Goal: Check status: Check status

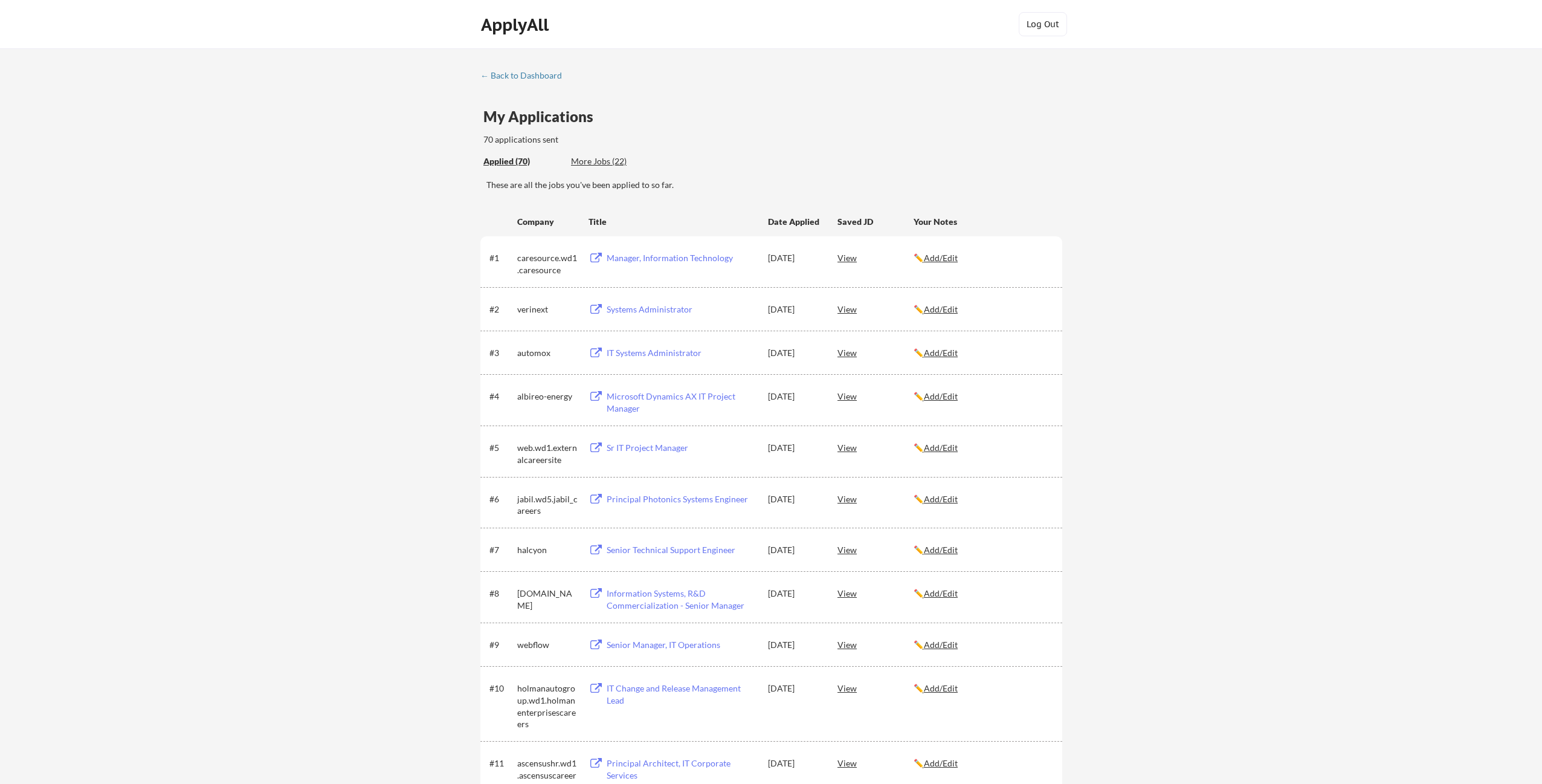
click at [848, 260] on div "View" at bounding box center [875, 257] width 76 height 22
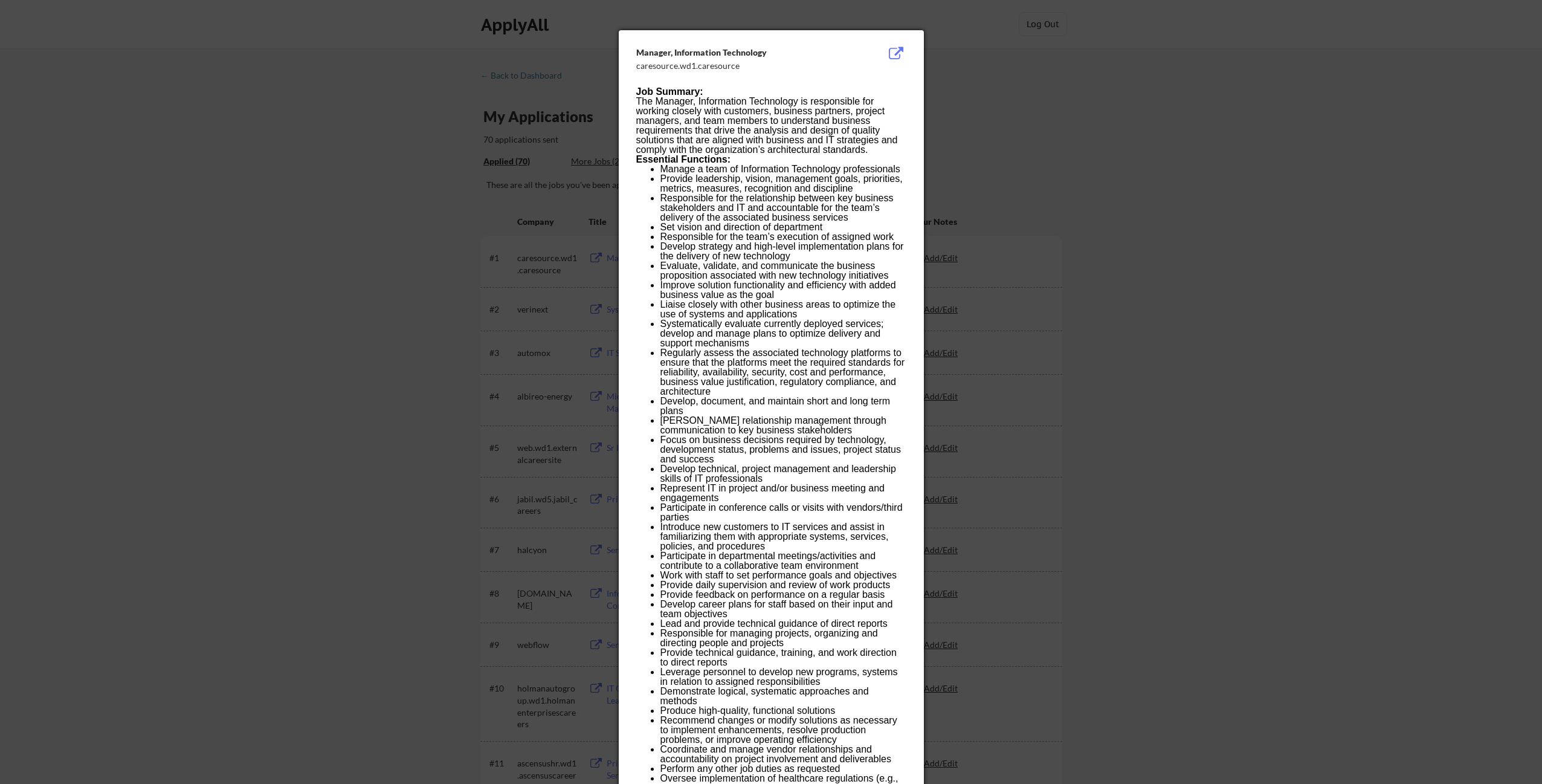
scroll to position [9, 0]
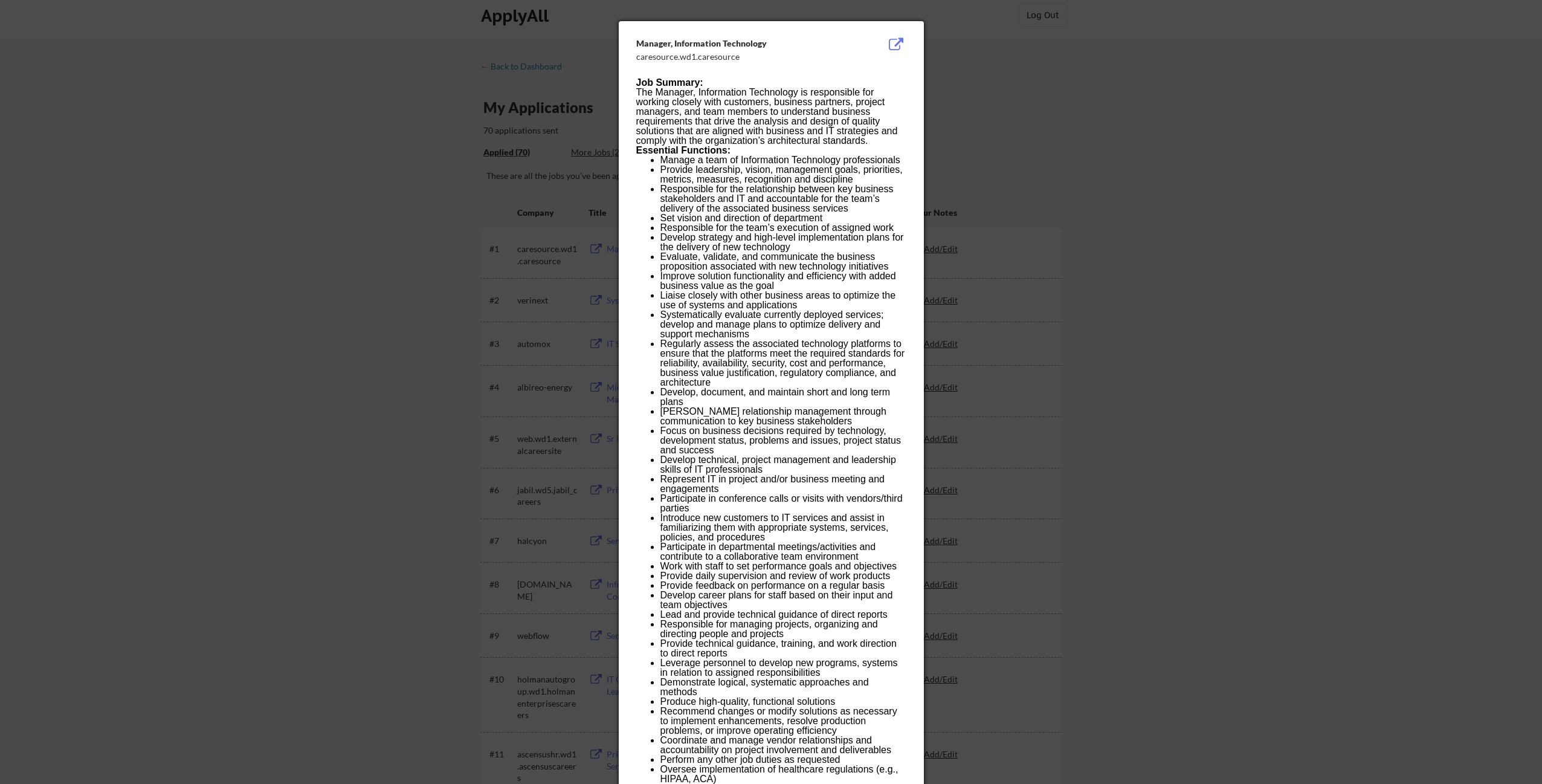
click at [895, 41] on button at bounding box center [896, 45] width 19 height 15
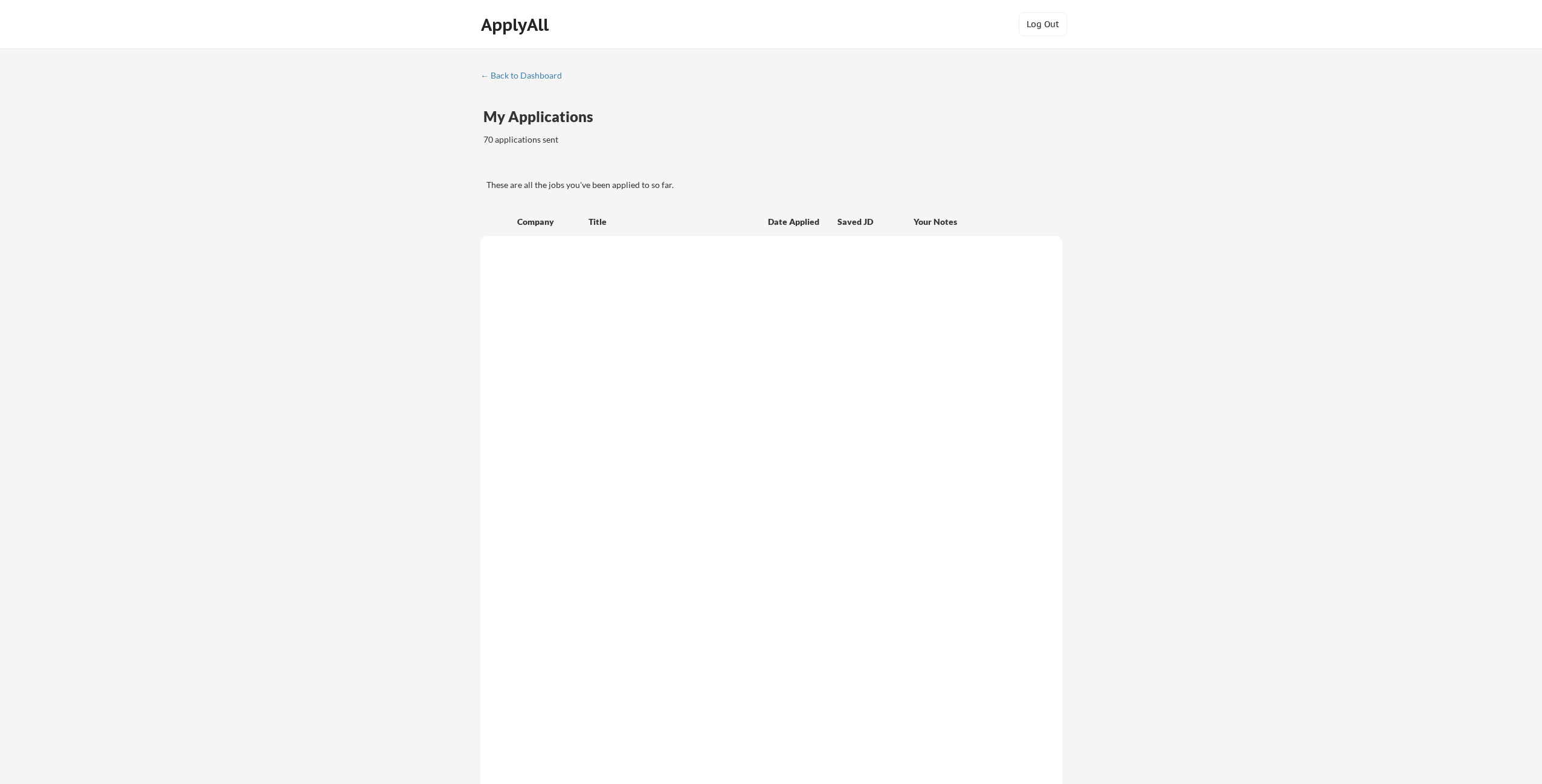
scroll to position [9, 0]
click at [1258, 219] on div "← Back to Dashboard My Applications 70 applications sent These are all the jobs…" at bounding box center [771, 491] width 1542 height 903
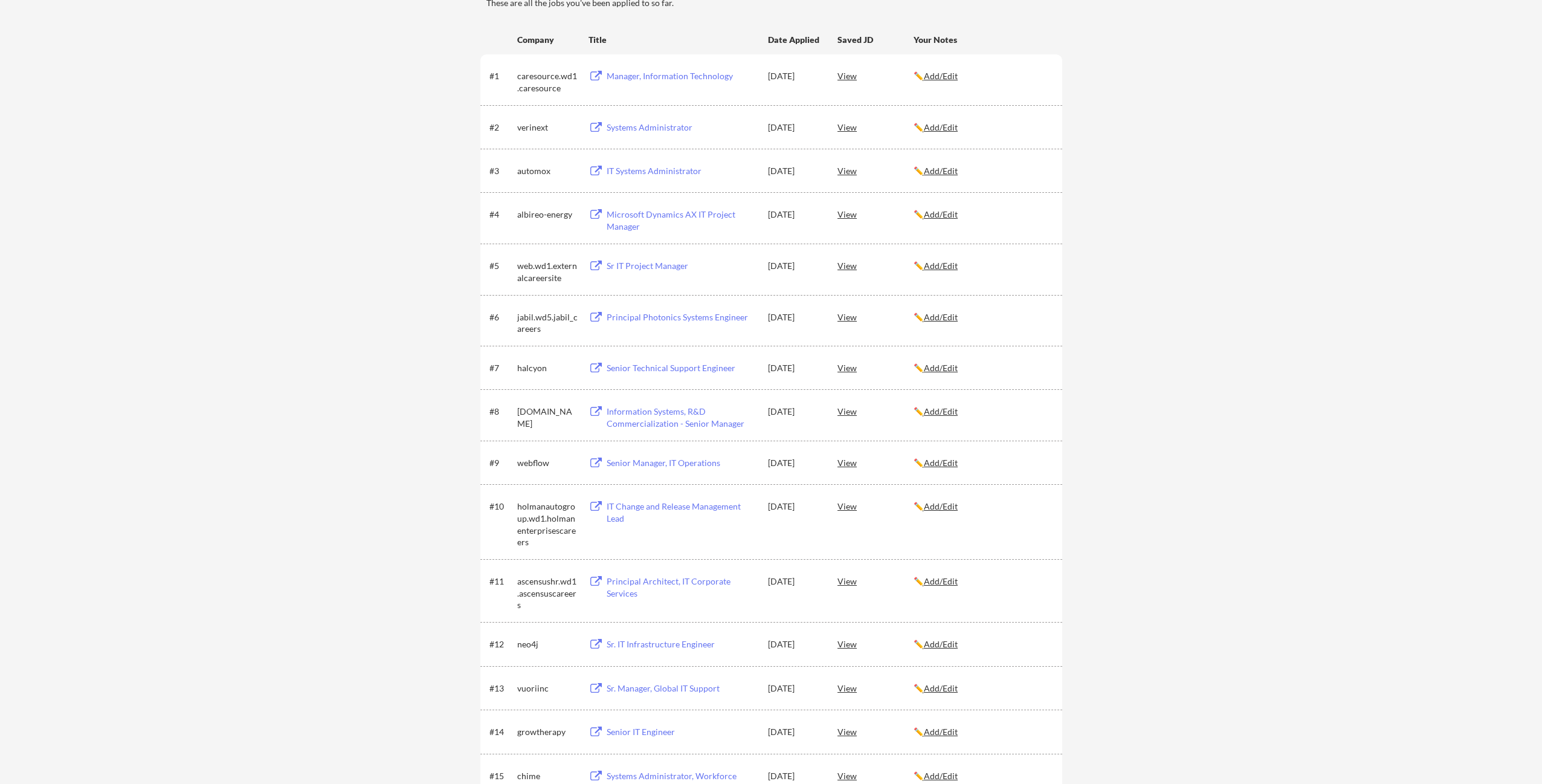
scroll to position [195, 0]
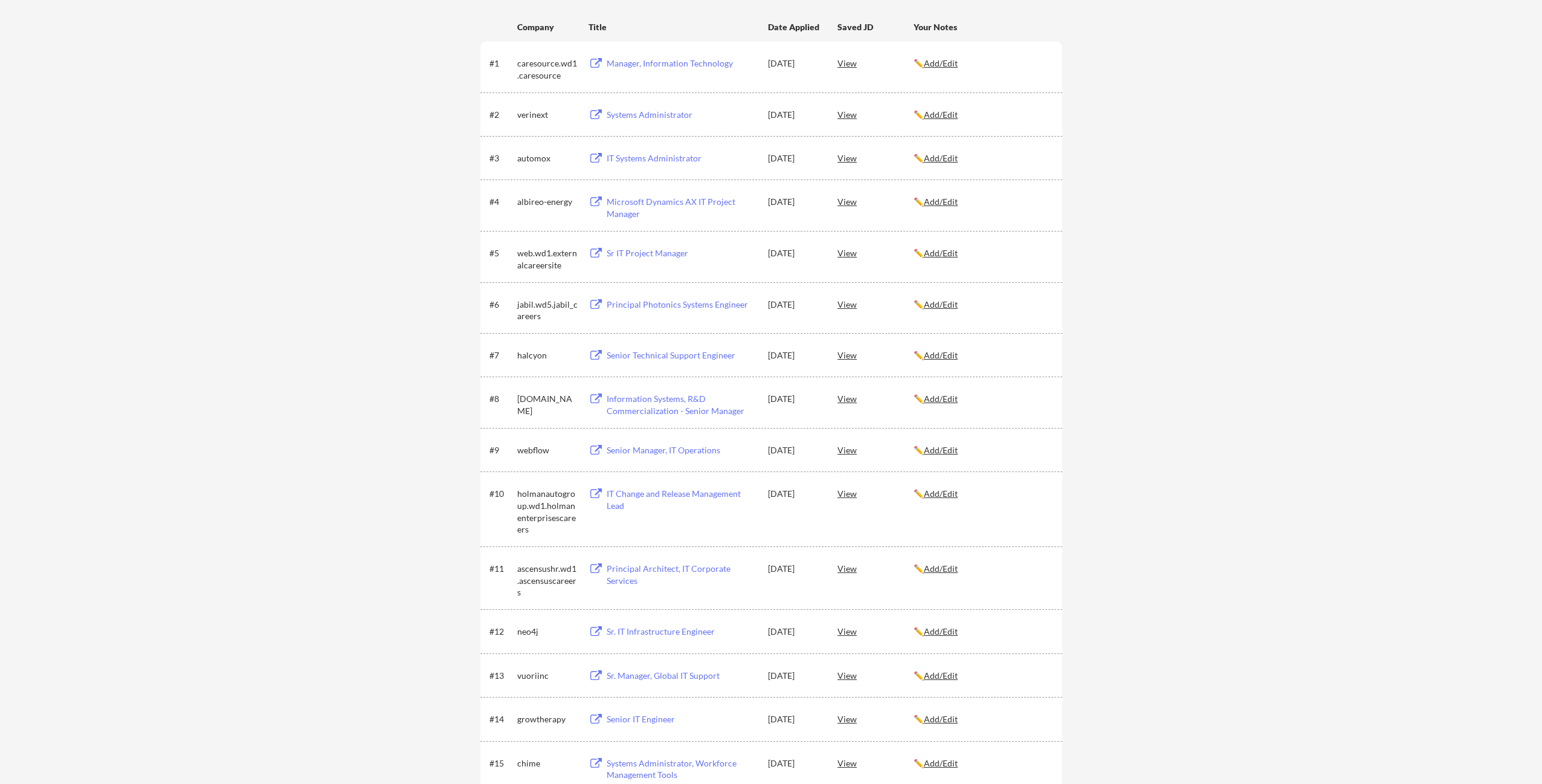
click at [661, 451] on div "Senior Manager, IT Operations" at bounding box center [682, 450] width 150 height 12
click at [846, 450] on div "View" at bounding box center [875, 449] width 76 height 22
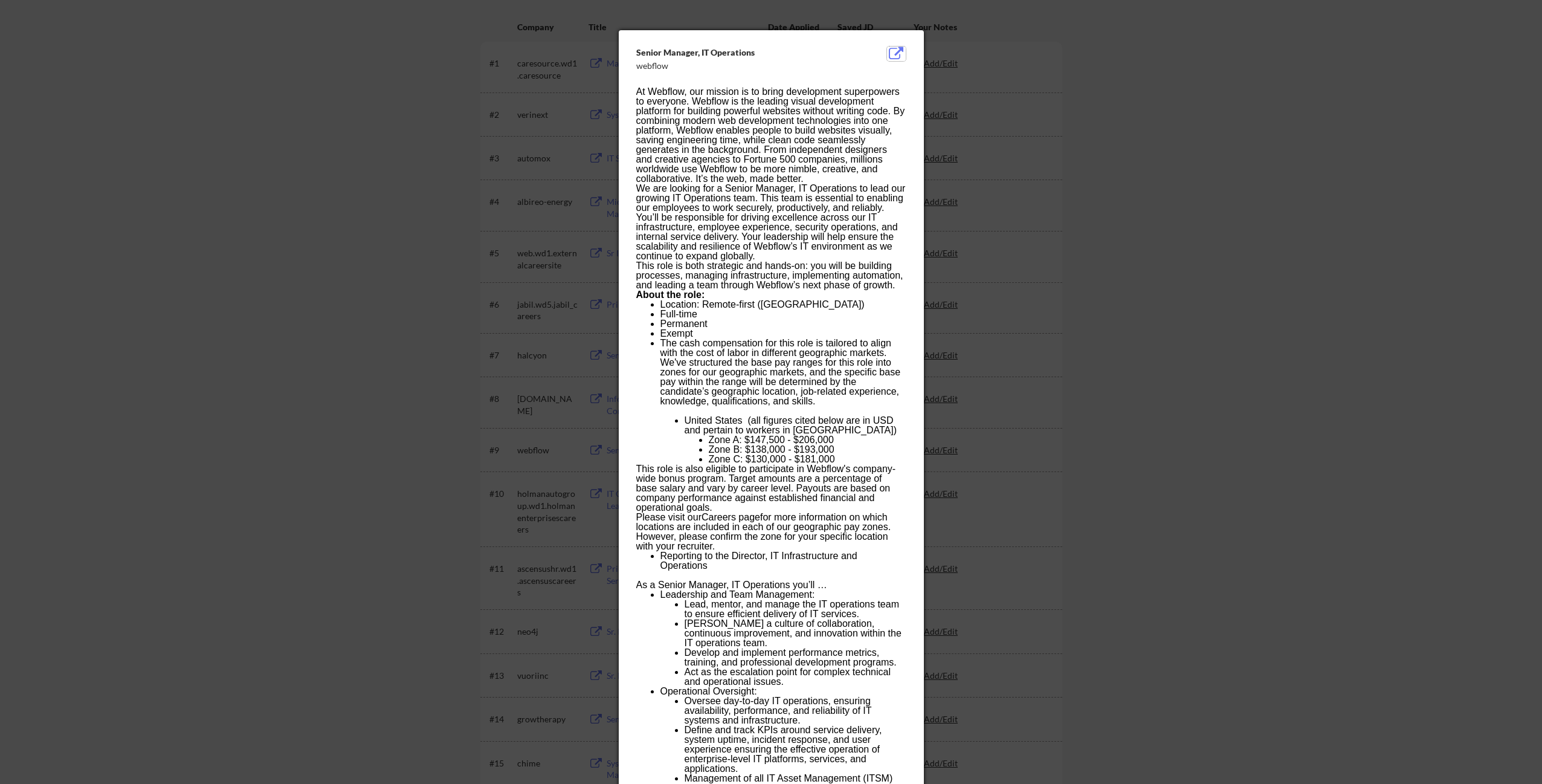
click at [896, 49] on button at bounding box center [896, 54] width 19 height 15
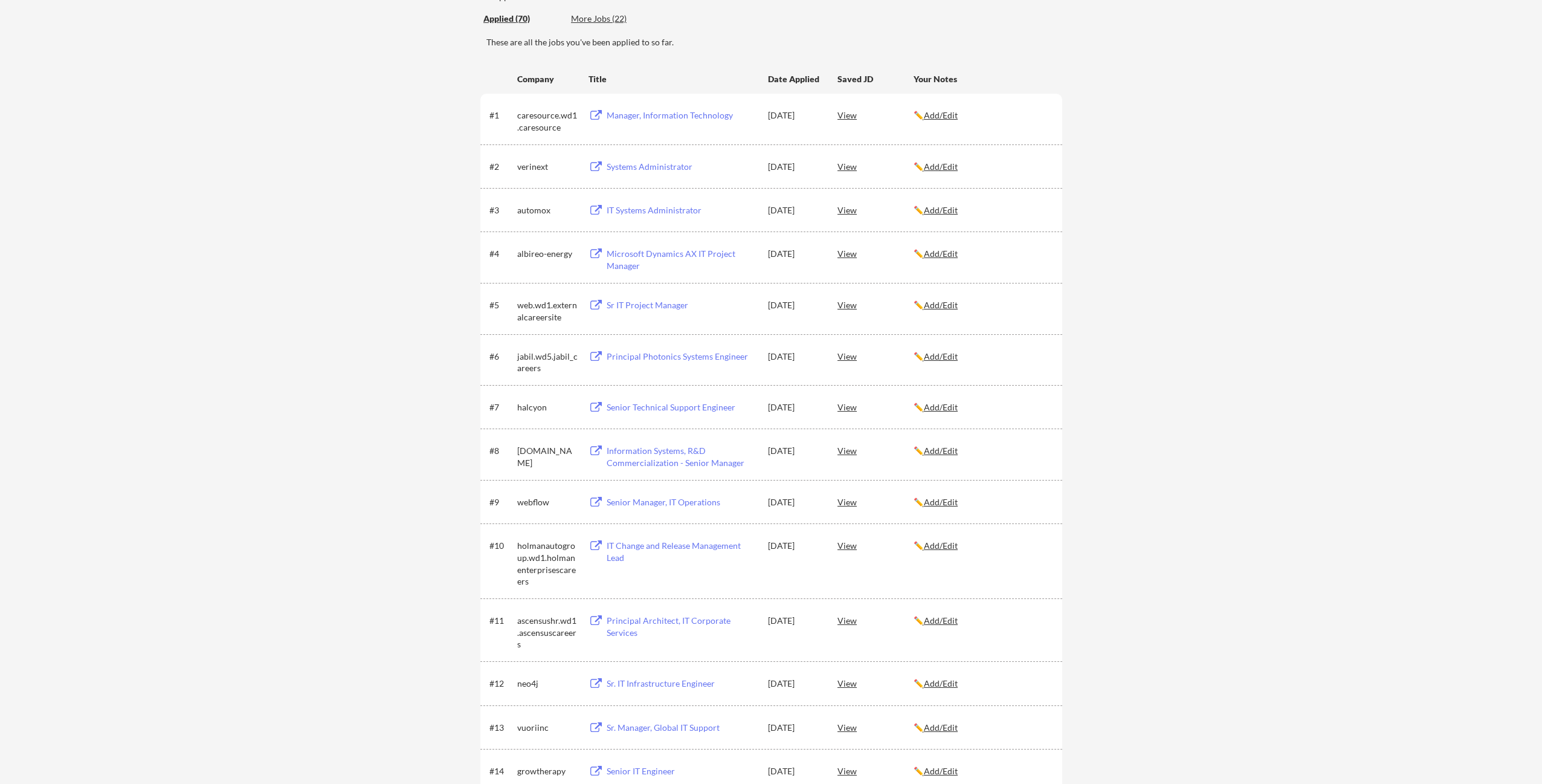
scroll to position [137, 0]
click at [689, 414] on div "Senior Technical Support Engineer" at bounding box center [682, 413] width 150 height 12
click at [646, 309] on div "Sr IT Project Manager" at bounding box center [682, 310] width 150 height 12
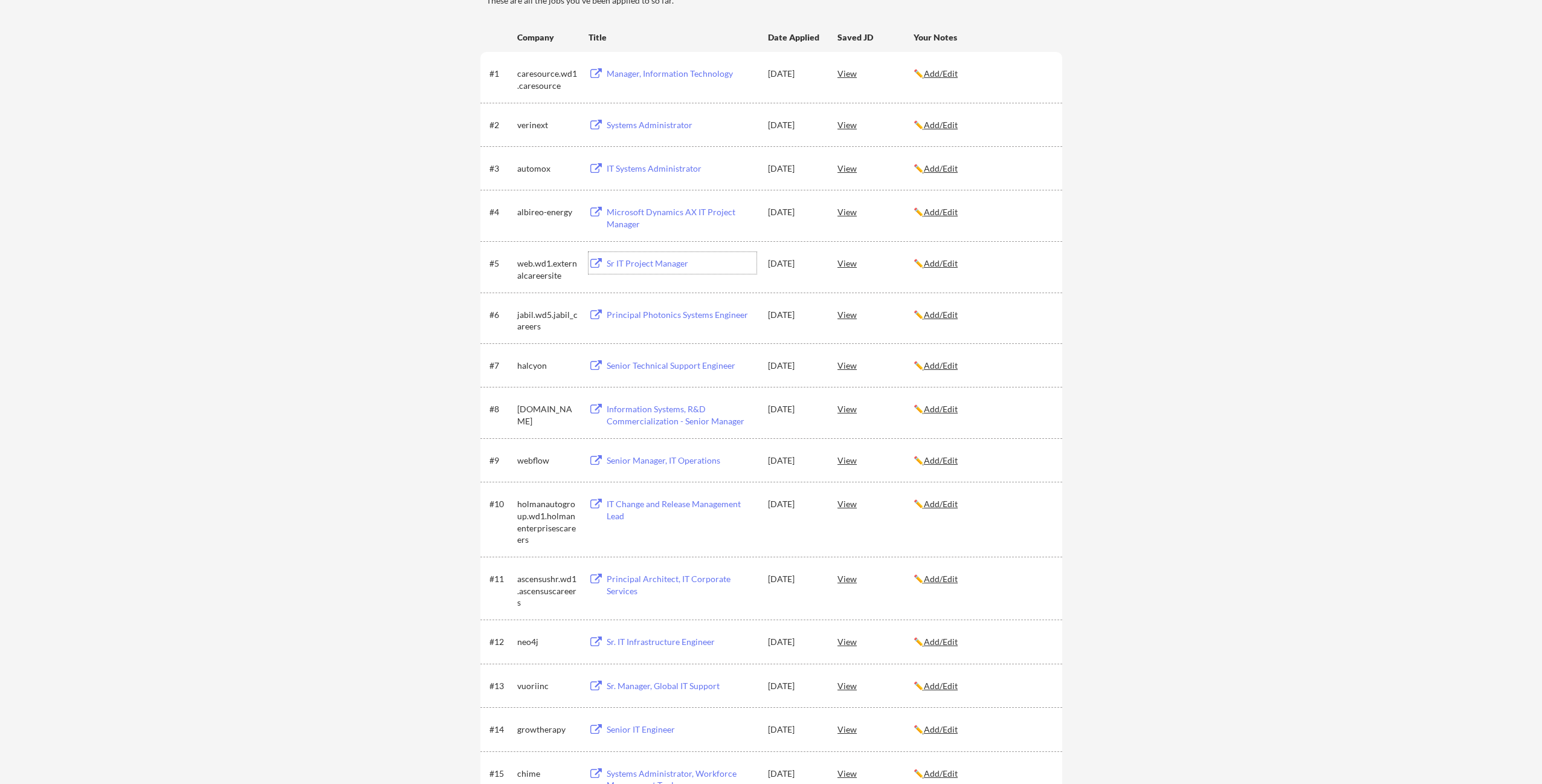
scroll to position [185, 0]
click at [651, 168] on div "IT Systems Administrator" at bounding box center [682, 168] width 150 height 12
click at [843, 167] on div "View" at bounding box center [875, 167] width 76 height 22
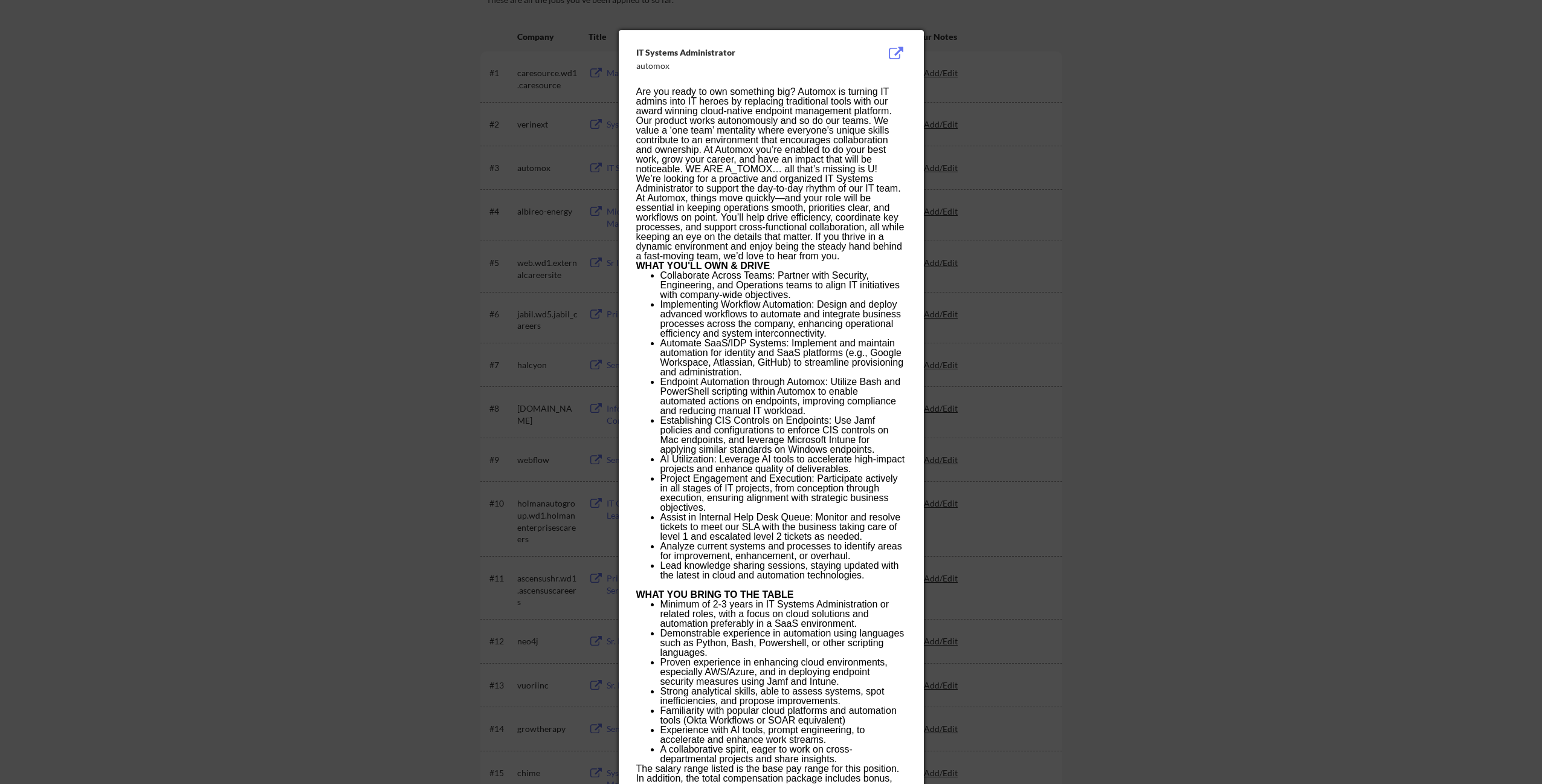
click at [1031, 74] on div at bounding box center [771, 392] width 1542 height 784
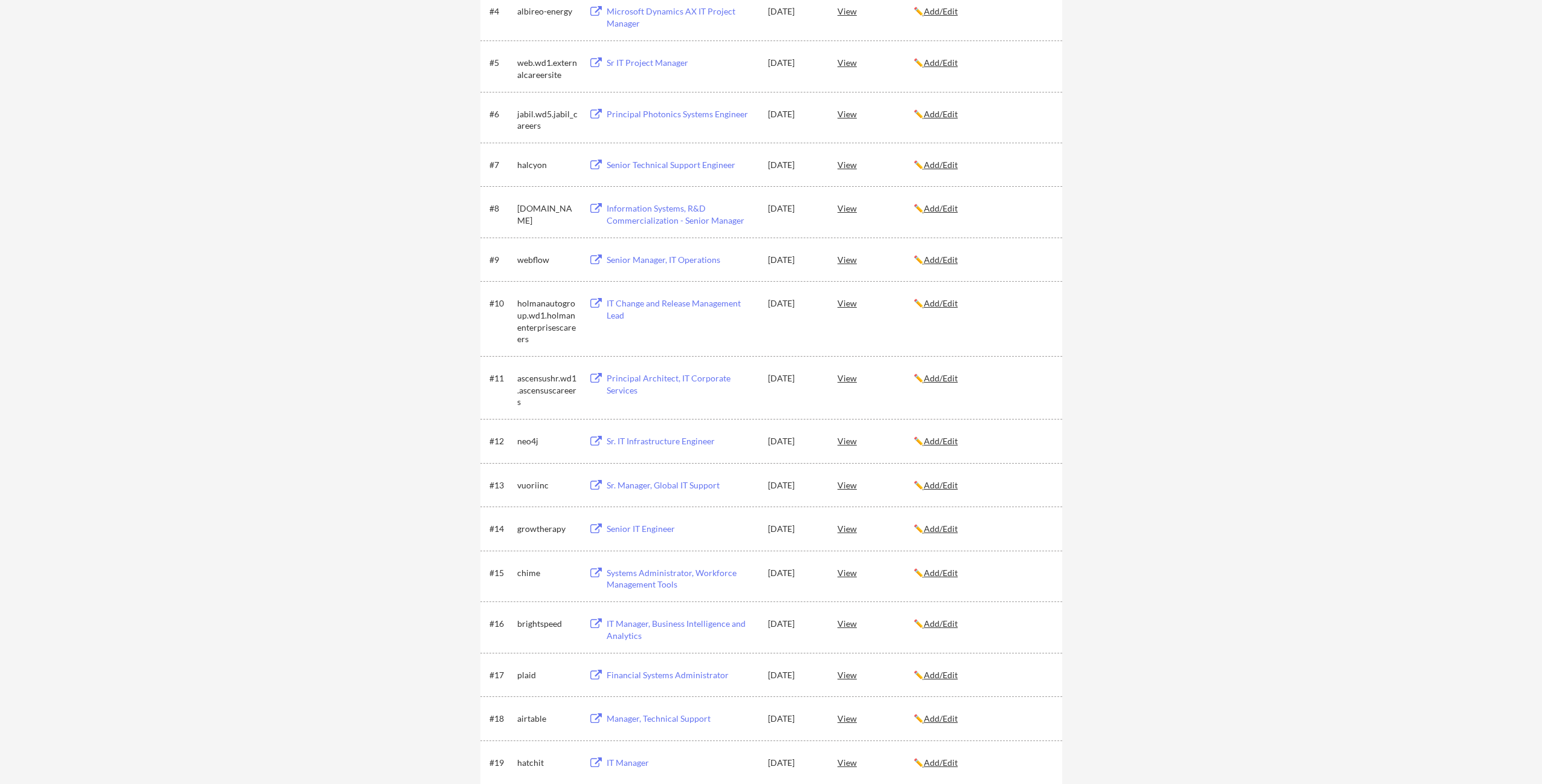
scroll to position [387, 0]
click at [667, 261] on div "Senior Manager, IT Operations" at bounding box center [682, 258] width 150 height 12
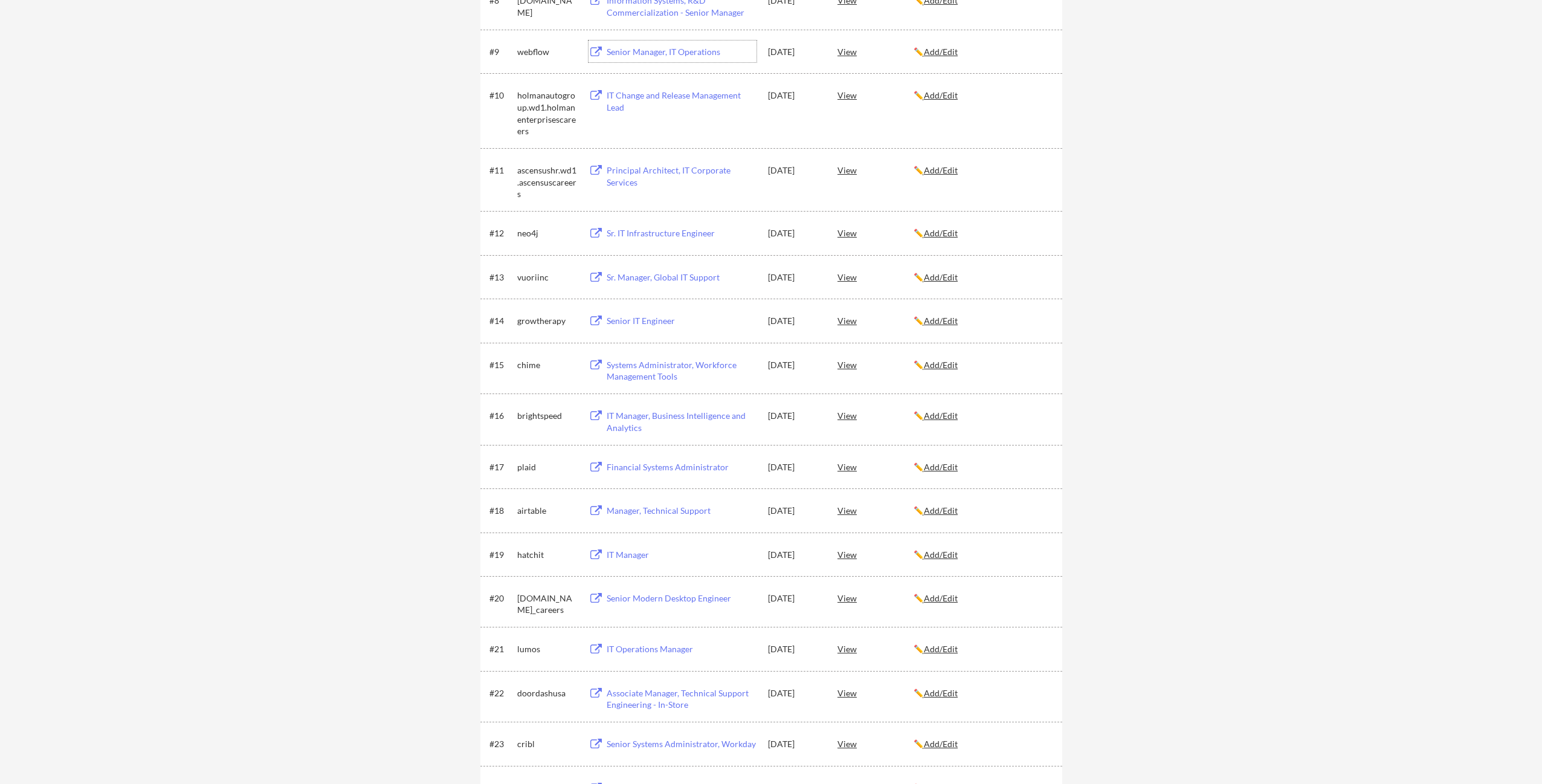
scroll to position [598, 0]
click at [665, 165] on div "Principal Architect, IT Corporate Services" at bounding box center [682, 171] width 150 height 24
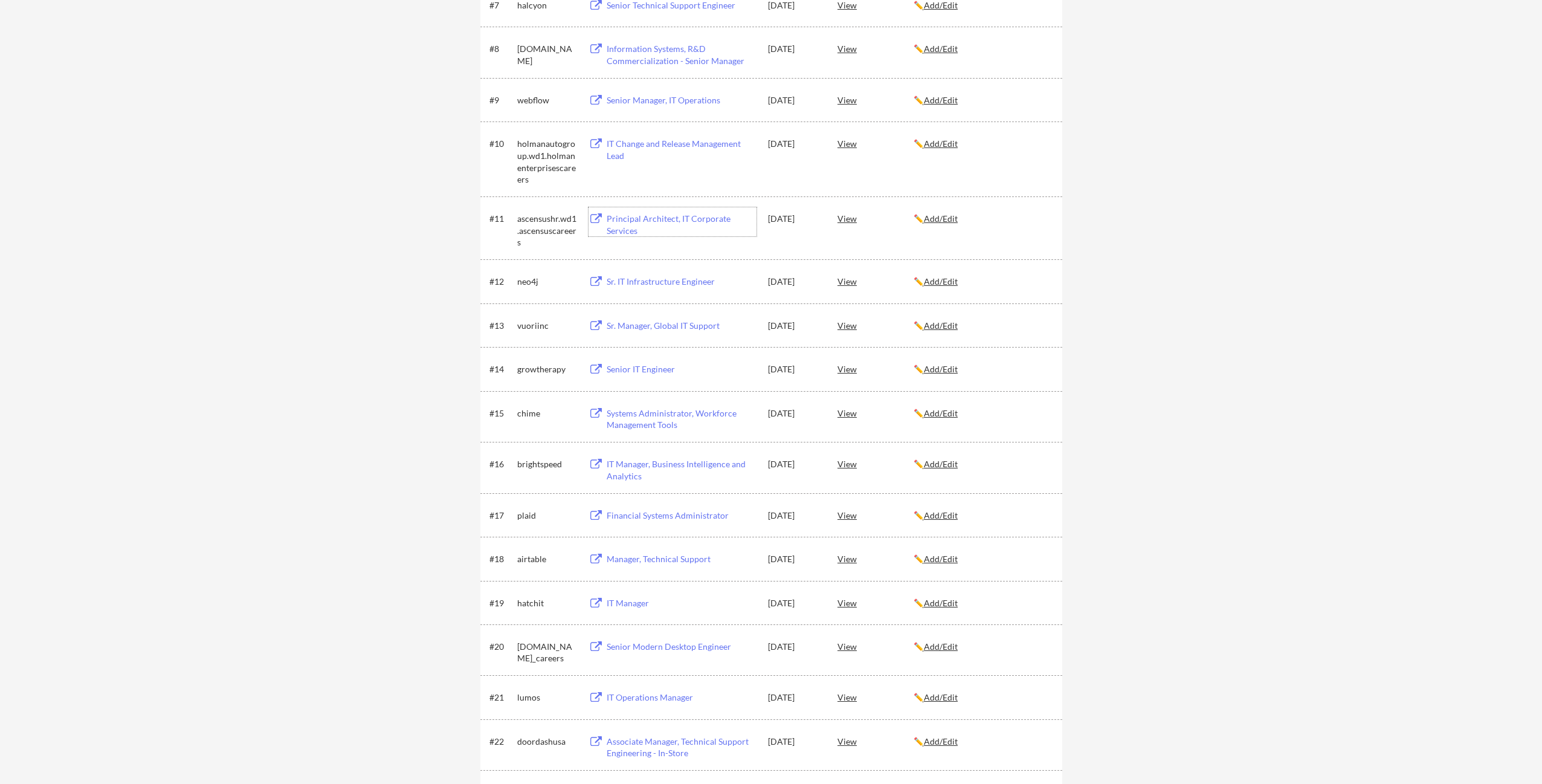
scroll to position [543, 0]
click at [681, 144] on div "IT Change and Release Management Lead" at bounding box center [682, 151] width 150 height 24
click at [856, 145] on div "View" at bounding box center [875, 145] width 76 height 22
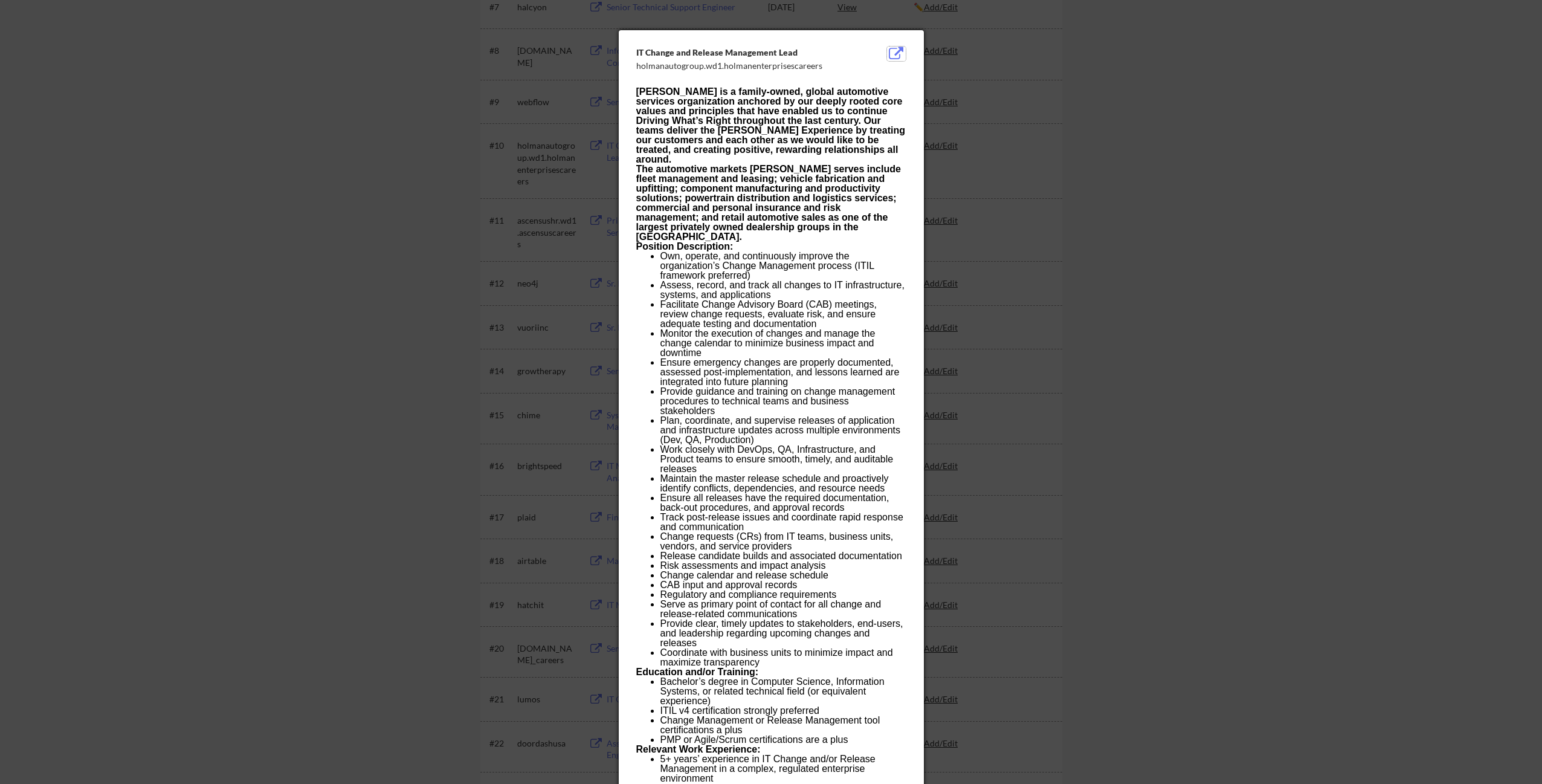
click at [895, 49] on button at bounding box center [896, 54] width 19 height 15
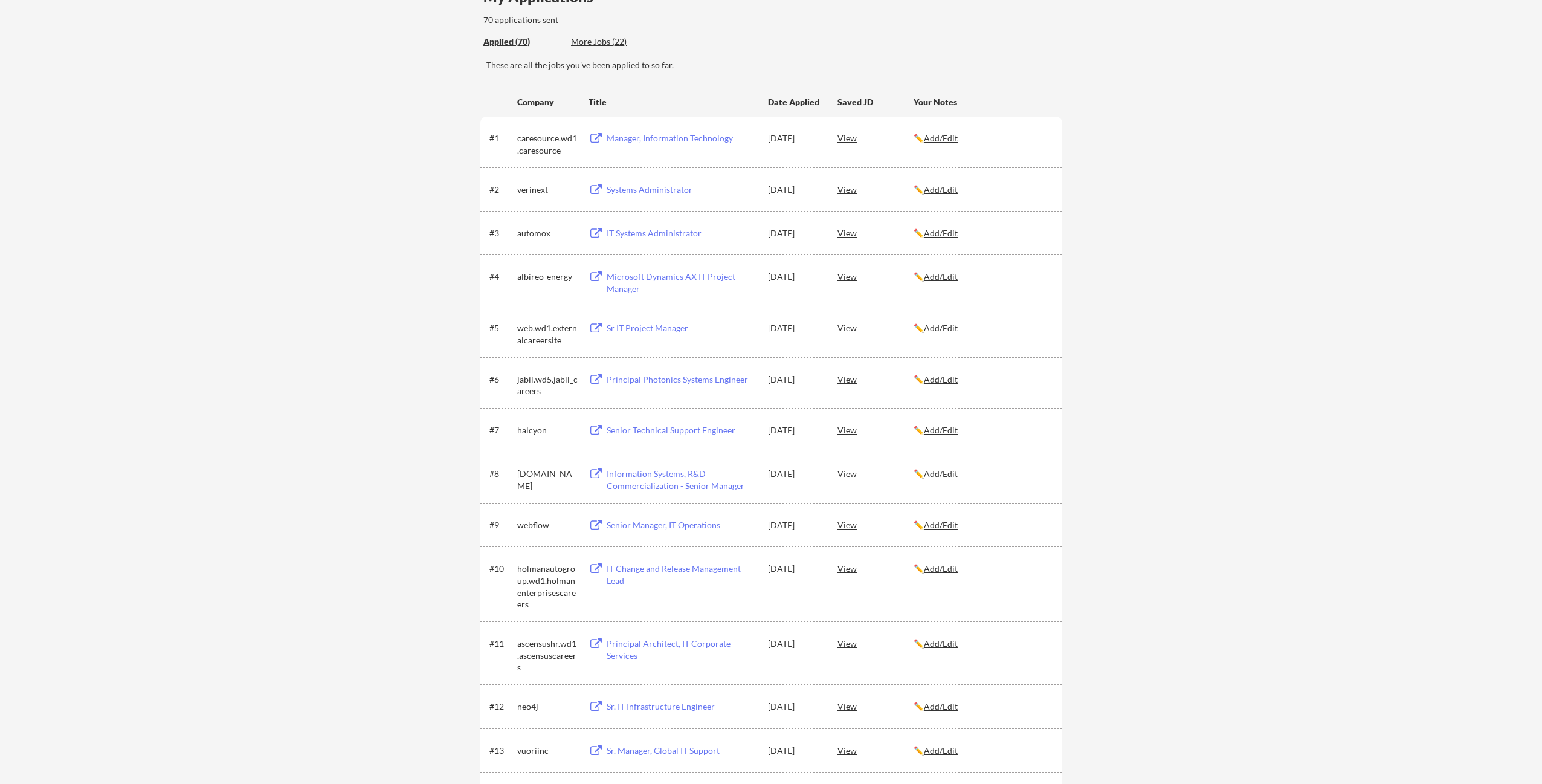
scroll to position [125, 0]
click at [659, 472] on div "Information Systems, R&D Commercialization - Senior Manager" at bounding box center [682, 474] width 150 height 24
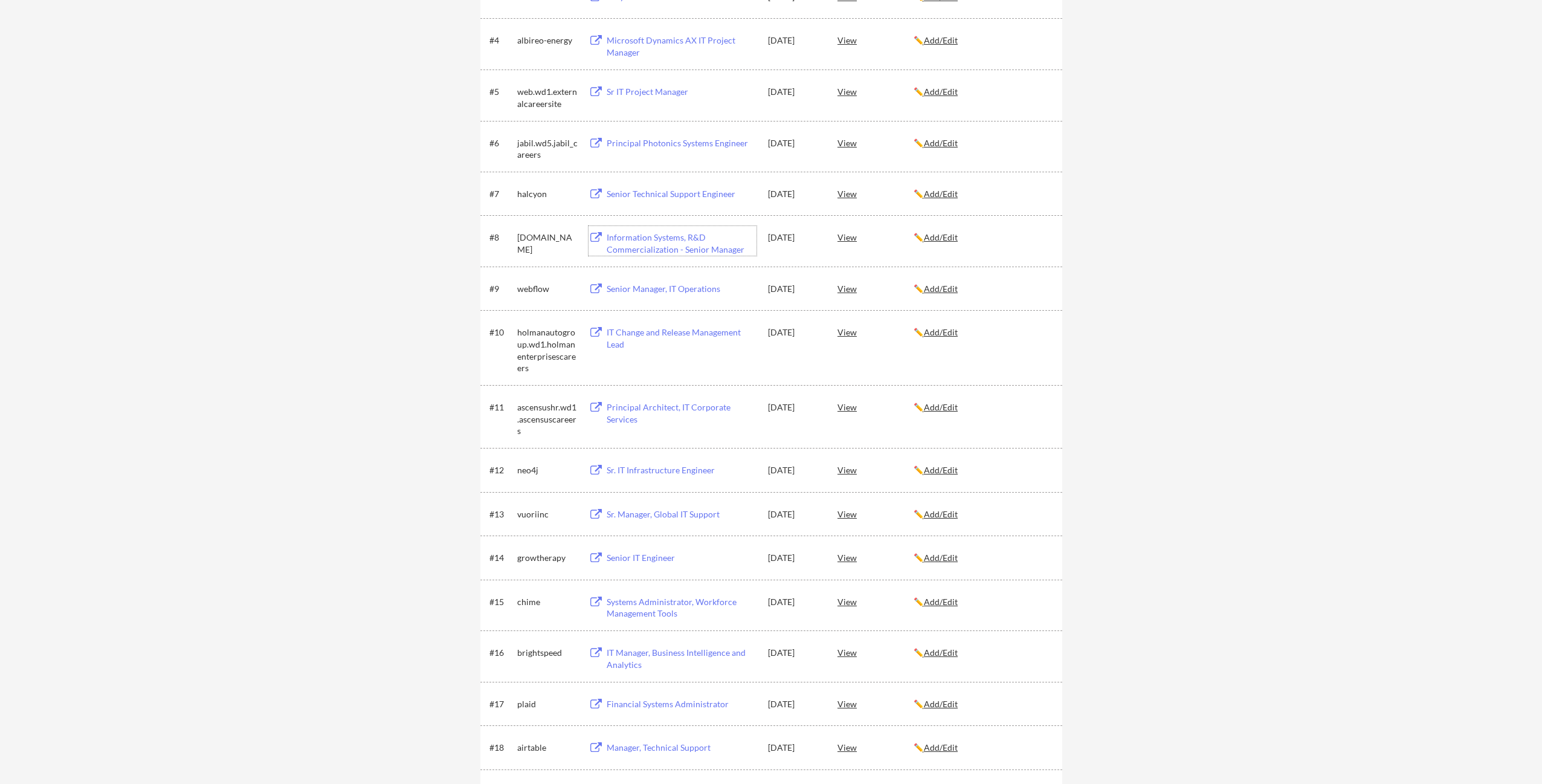
scroll to position [358, 0]
click at [661, 404] on div "Principal Architect, IT Corporate Services" at bounding box center [682, 411] width 150 height 24
click at [651, 468] on div "Sr. IT Infrastructure Engineer" at bounding box center [682, 468] width 150 height 12
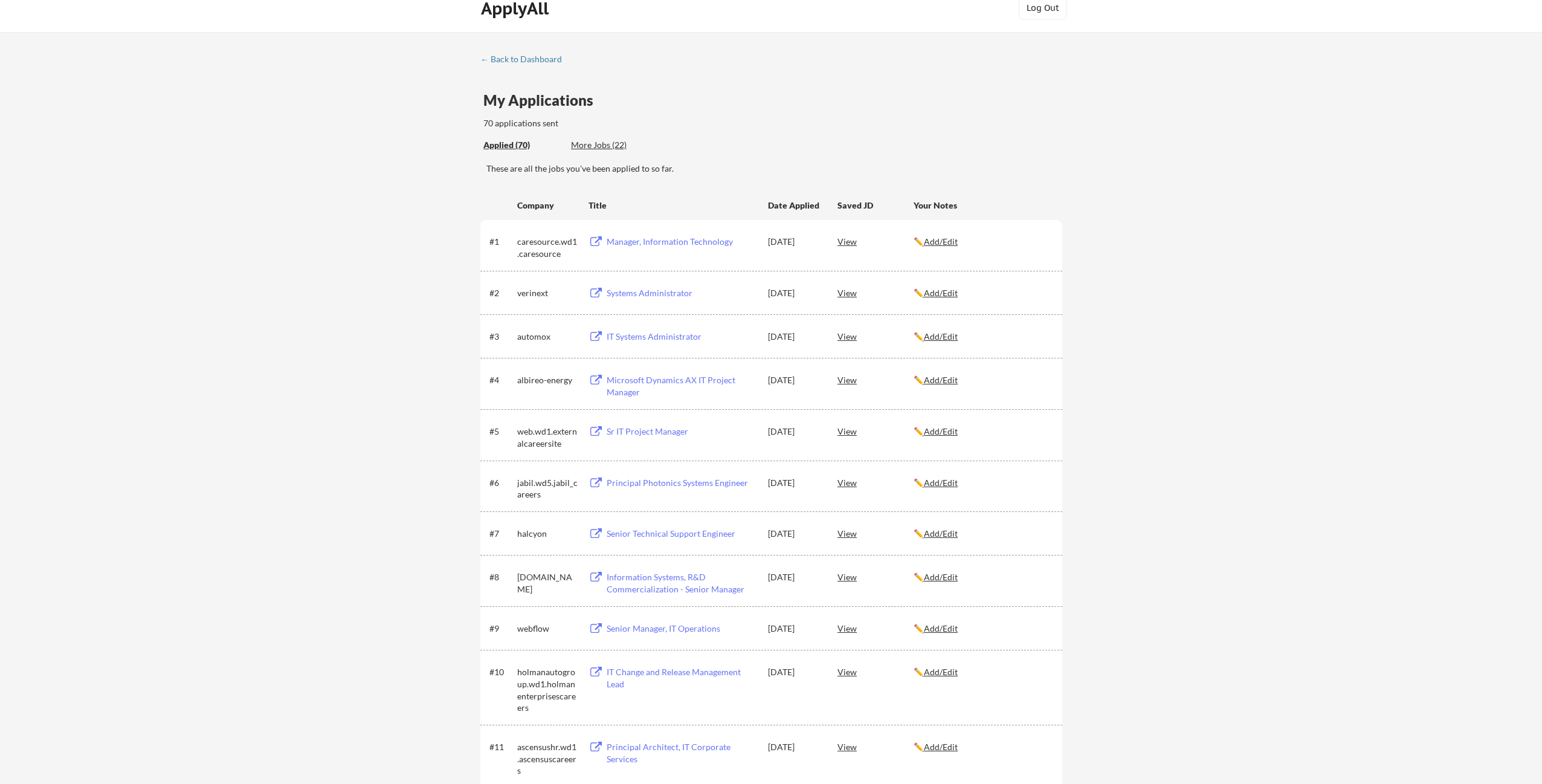
scroll to position [0, 0]
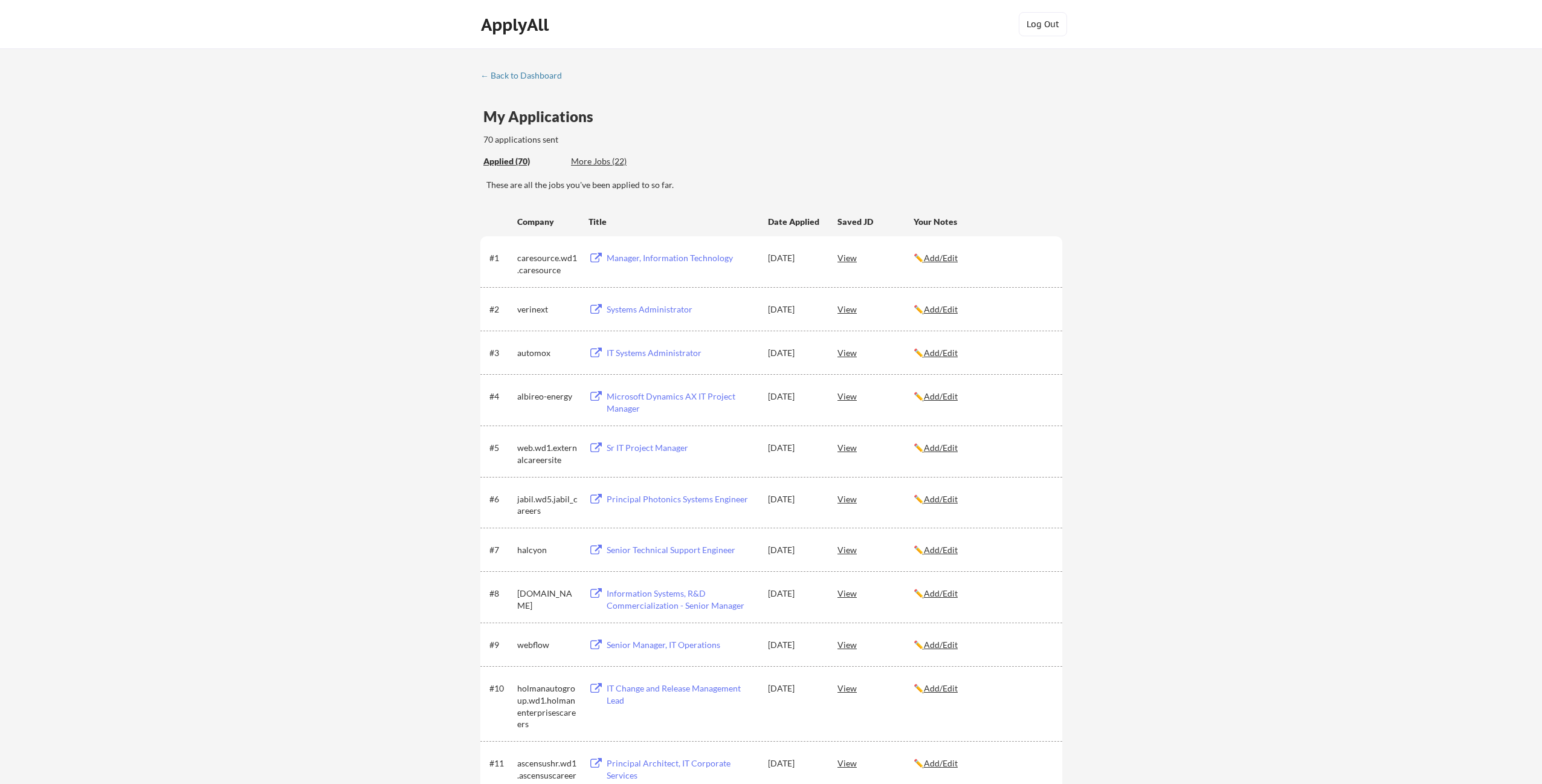
click at [826, 120] on div "My Applications 70 applications sent" at bounding box center [773, 128] width 579 height 37
